Goal: Find specific page/section: Find specific page/section

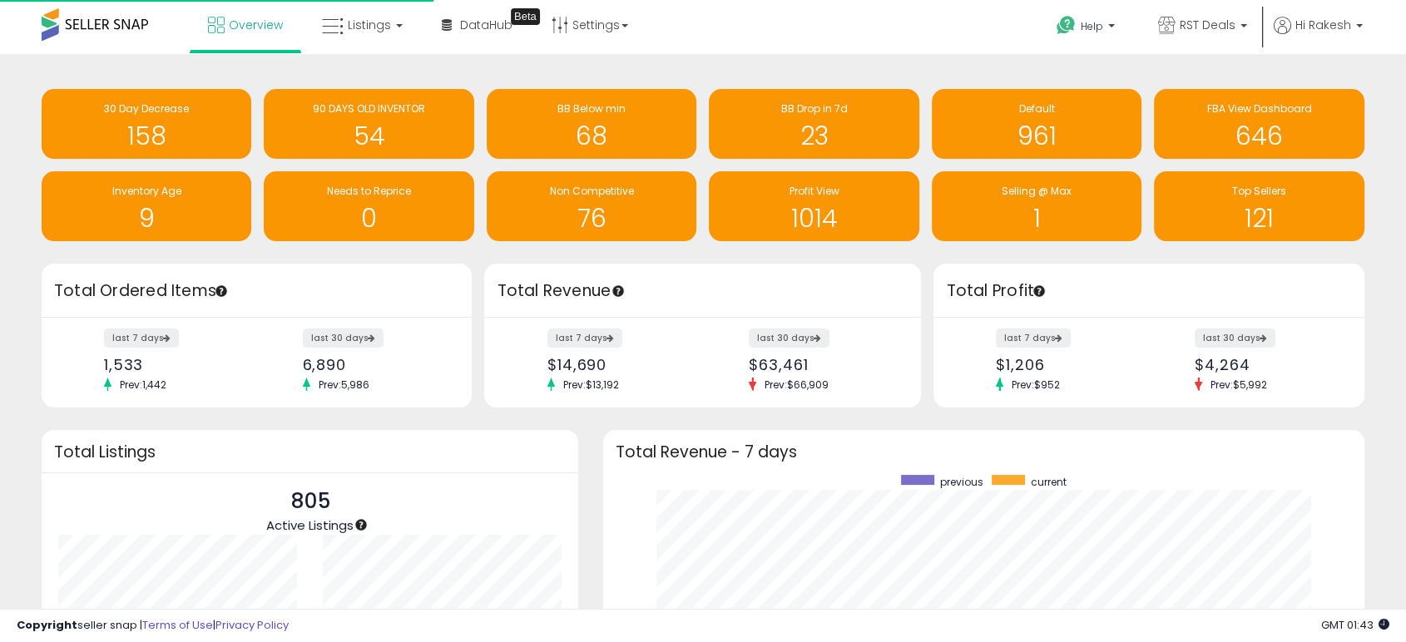
scroll to position [314, 727]
click at [365, 27] on span "Listings" at bounding box center [369, 25] width 43 height 17
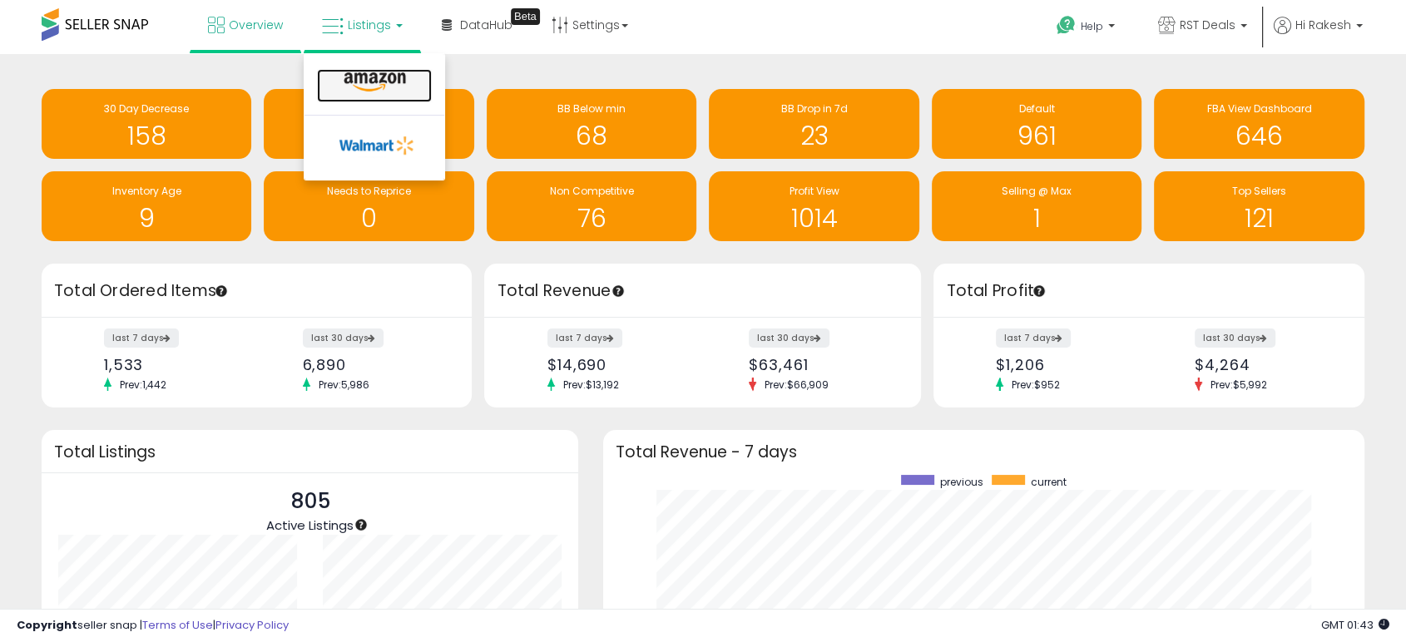
click at [383, 91] on icon at bounding box center [375, 83] width 72 height 22
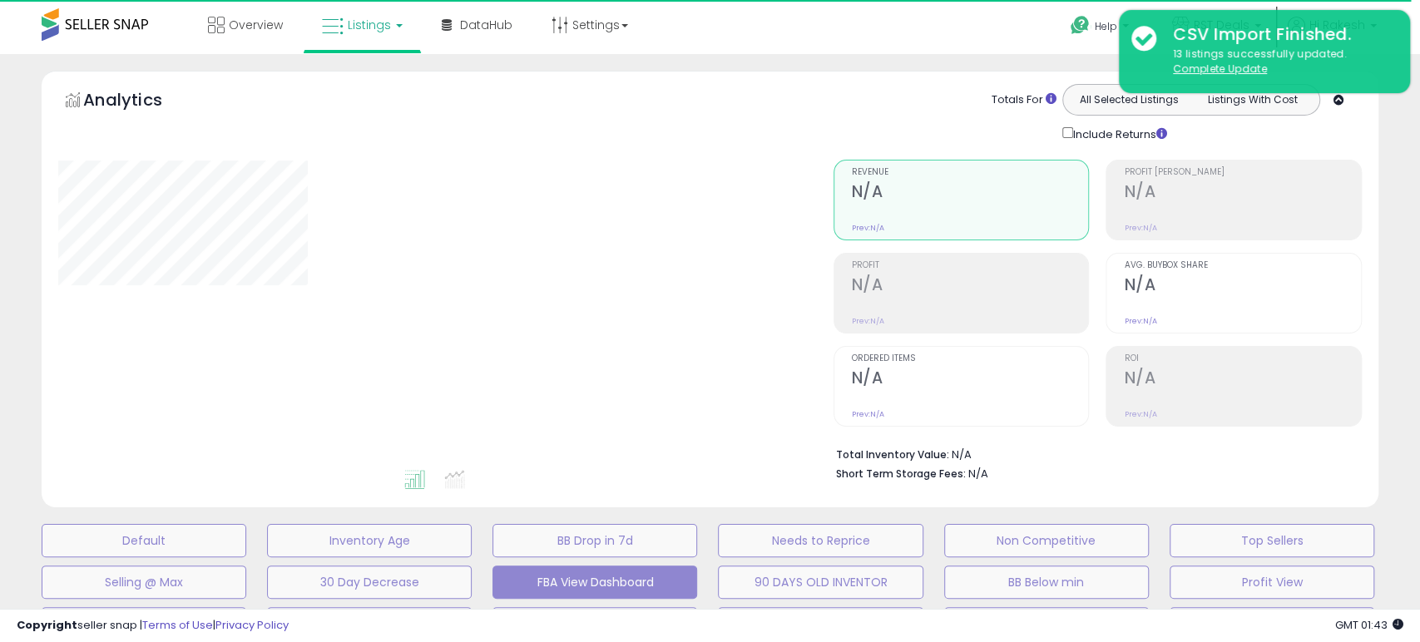
select select "**"
